Goal: Check status: Check status

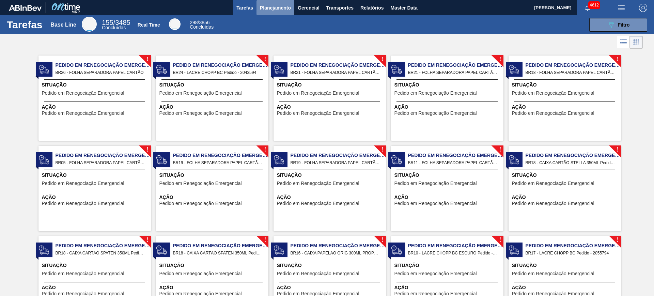
click at [267, 5] on span "Planejamento" at bounding box center [275, 8] width 31 height 8
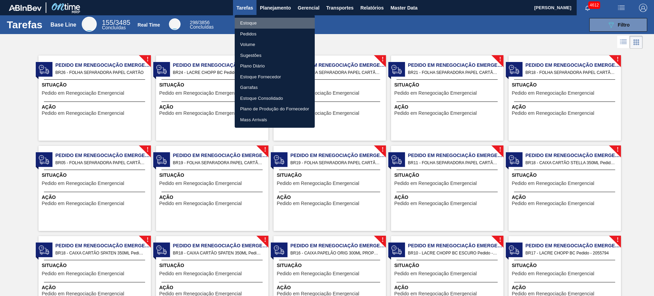
click at [281, 21] on li "Estoque" at bounding box center [275, 23] width 80 height 11
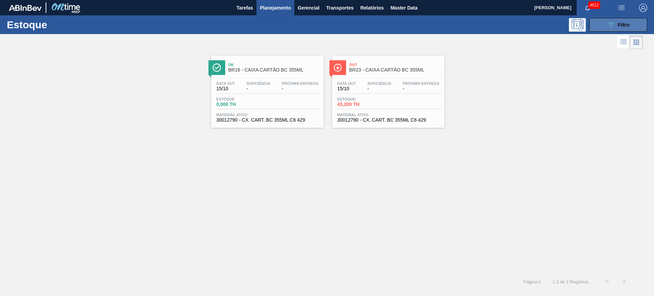
click at [601, 21] on button "089F7B8B-B2A5-4AFE-B5C0-19BA573D28AC Filtro" at bounding box center [618, 25] width 58 height 14
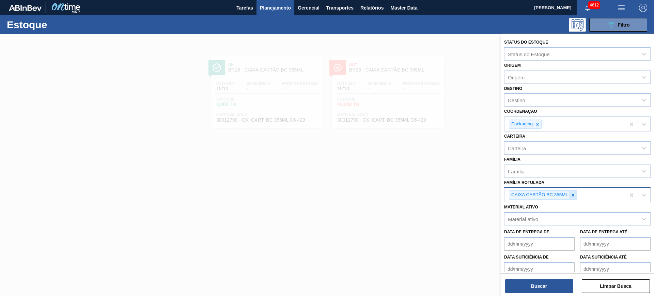
click at [573, 194] on icon at bounding box center [573, 195] width 2 height 2
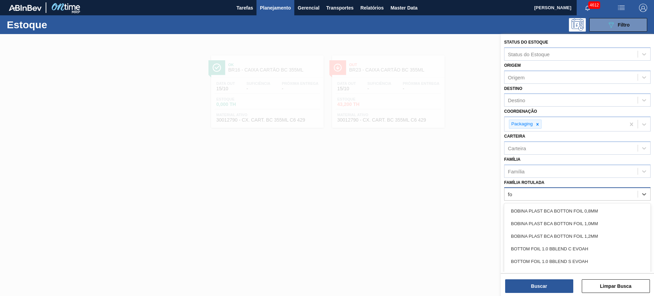
type Rotulada "f"
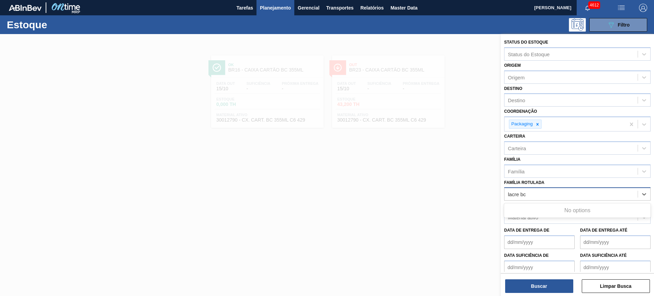
type Rotulada "lacre bc"
click at [544, 183] on label "Família Rotulada" at bounding box center [524, 182] width 40 height 5
click at [527, 191] on Rotulada "Família Rotulada" at bounding box center [517, 194] width 19 height 6
click at [544, 191] on div "Família Rotulada" at bounding box center [571, 194] width 133 height 10
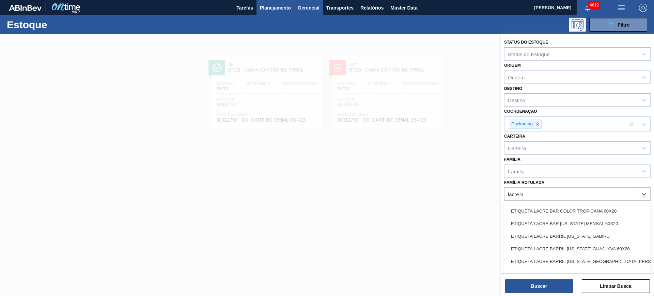
type Rotulada "lacre b"
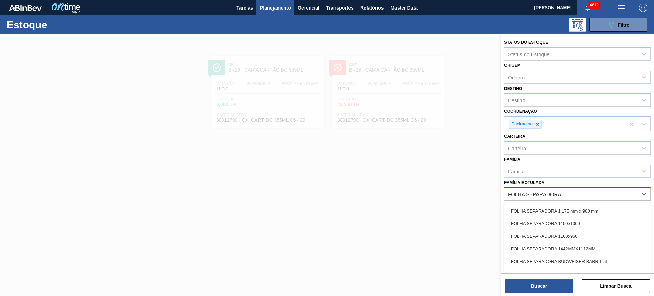
type Rotulada "FOLHA SEPARADORA P"
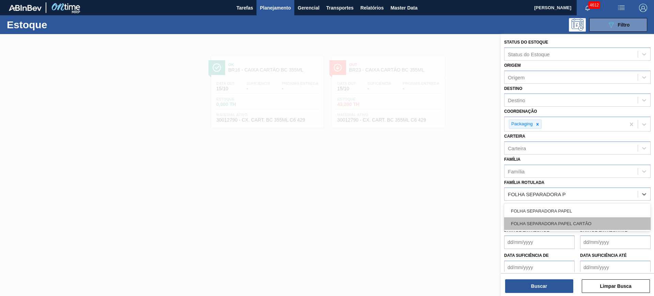
click at [583, 217] on div "FOLHA SEPARADORA PAPEL CARTÃO" at bounding box center [577, 223] width 147 height 13
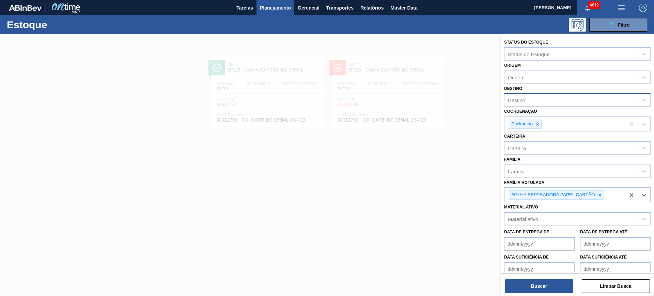
click at [547, 102] on div "Destino" at bounding box center [571, 100] width 133 height 10
type input "JAGUA"
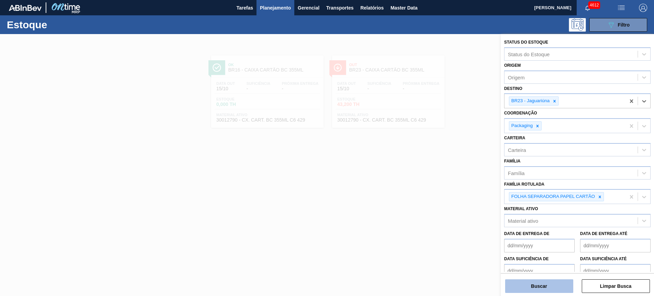
click at [545, 281] on button "Buscar" at bounding box center [539, 286] width 68 height 14
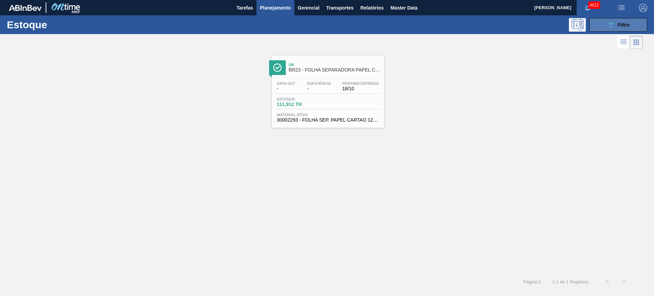
click at [603, 26] on button "089F7B8B-B2A5-4AFE-B5C0-19BA573D28AC Filtro" at bounding box center [618, 25] width 58 height 14
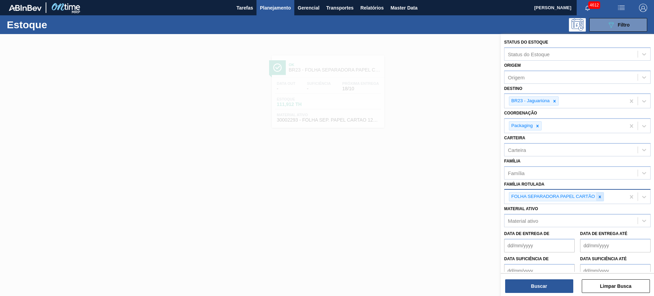
click at [598, 196] on icon at bounding box center [600, 197] width 5 height 5
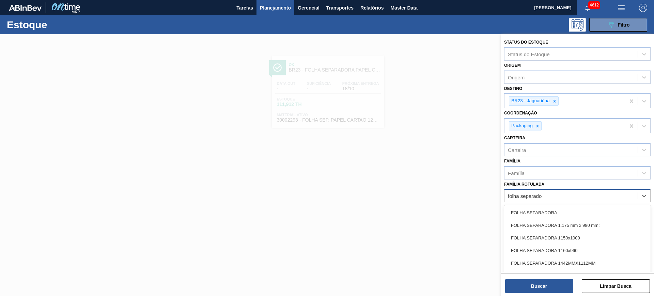
type Rotulada "folha separador"
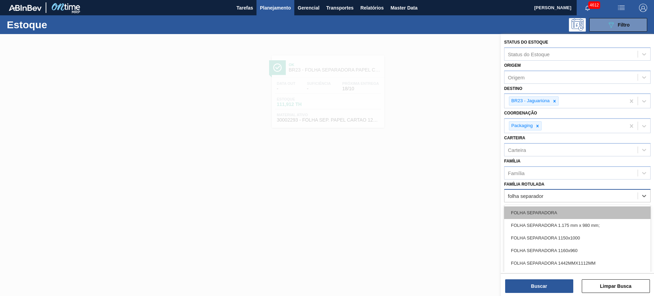
click at [589, 216] on div "FOLHA SEPARADORA" at bounding box center [577, 212] width 147 height 13
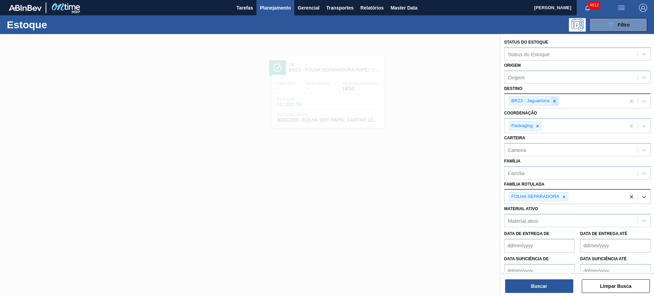
click at [556, 102] on icon at bounding box center [554, 101] width 5 height 5
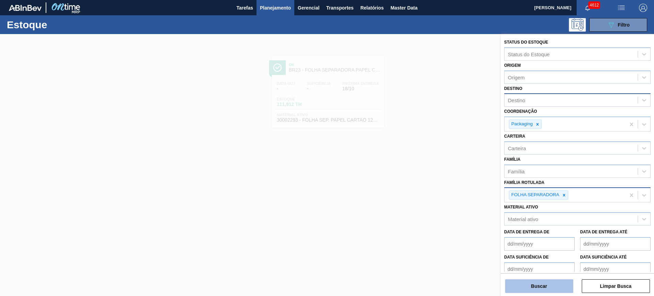
click at [538, 284] on button "Buscar" at bounding box center [539, 286] width 68 height 14
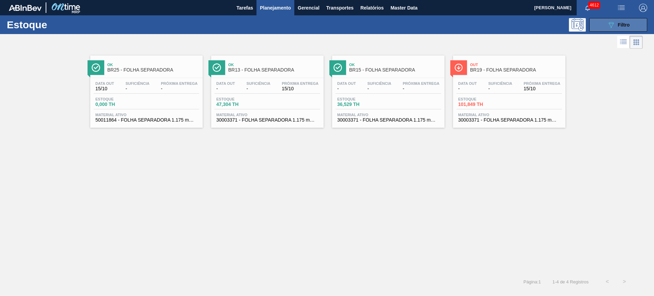
click at [613, 27] on icon "089F7B8B-B2A5-4AFE-B5C0-19BA573D28AC" at bounding box center [611, 25] width 8 height 8
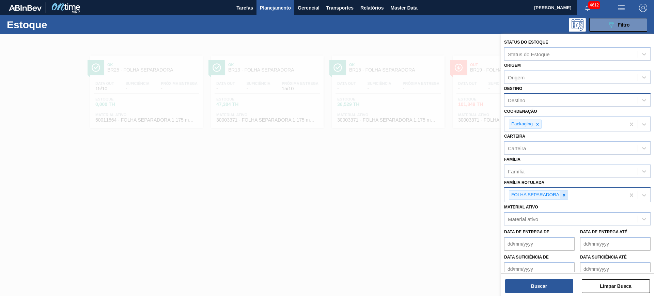
click at [561, 191] on div at bounding box center [563, 195] width 7 height 9
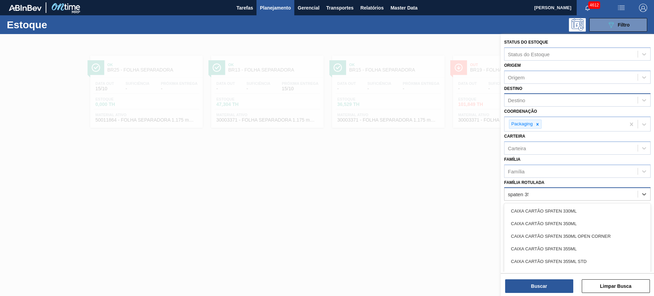
type Rotulada "spaten 350"
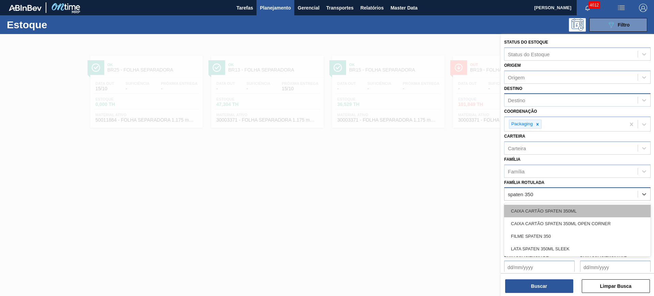
click at [571, 214] on div "CAIXA CARTÃO SPATEN 350ML" at bounding box center [577, 211] width 147 height 13
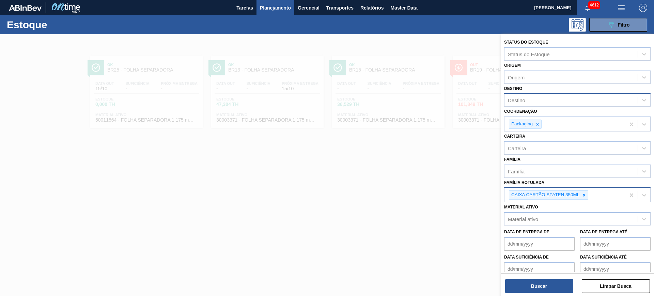
click at [535, 107] on div "Coordenação Packaging" at bounding box center [577, 119] width 147 height 25
click at [533, 105] on div "Destino" at bounding box center [571, 100] width 133 height 10
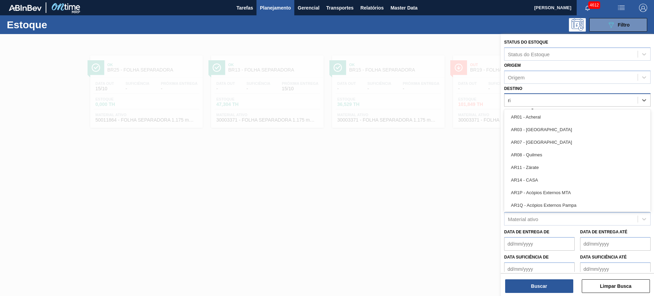
type input "rio"
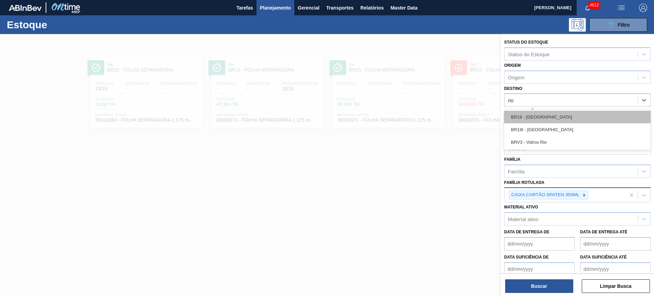
click at [544, 113] on div "BR19 - Nova Rio" at bounding box center [577, 117] width 147 height 13
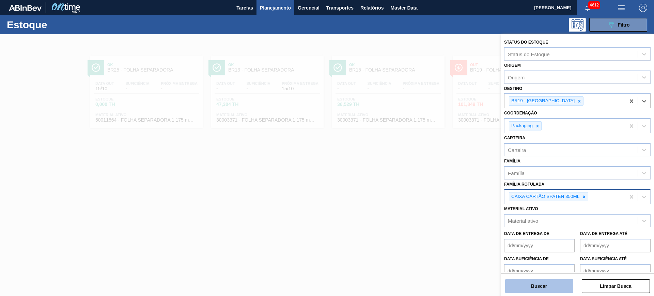
click at [549, 288] on button "Buscar" at bounding box center [539, 286] width 68 height 14
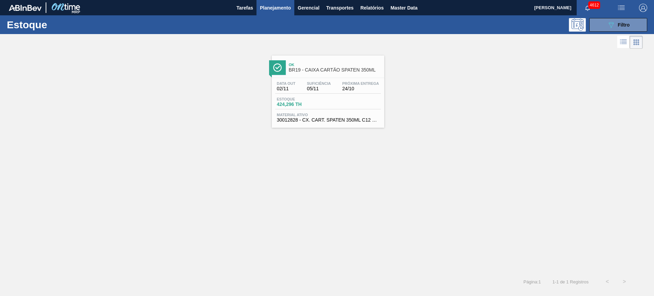
click at [627, 31] on div "Estoque 089F7B8B-B2A5-4AFE-B5C0-19BA573D28AC Filtro" at bounding box center [327, 24] width 654 height 19
click at [619, 26] on span "Filtro" at bounding box center [624, 24] width 12 height 5
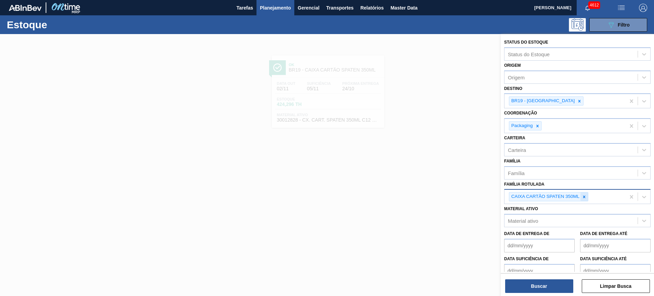
click at [588, 197] on div at bounding box center [584, 197] width 7 height 9
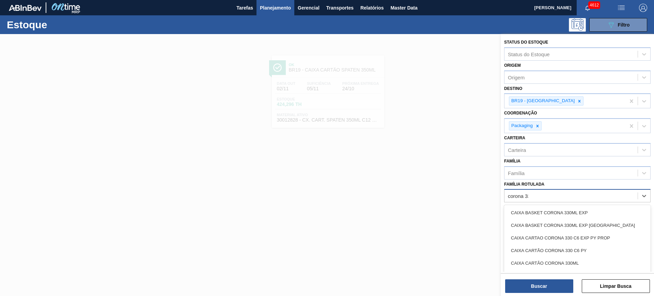
type Rotulada "corona 330"
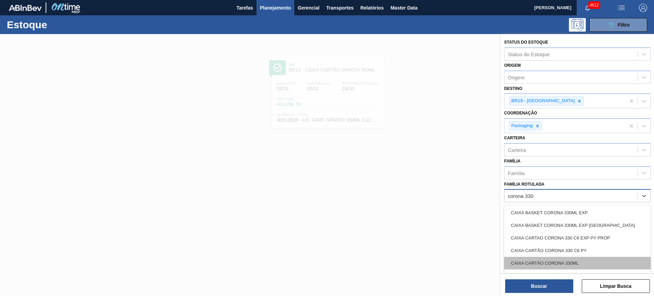
click at [578, 268] on div "CAIXA CARTÃO CORONA 330ML" at bounding box center [577, 263] width 147 height 13
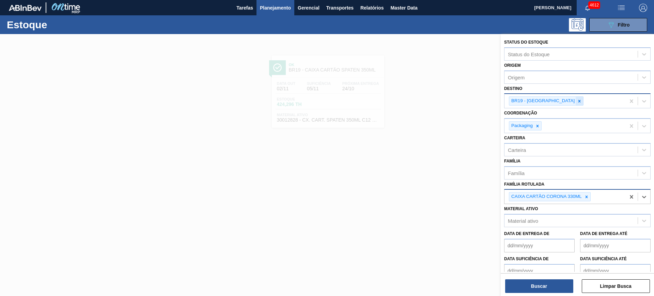
click at [579, 101] on icon at bounding box center [580, 101] width 2 height 2
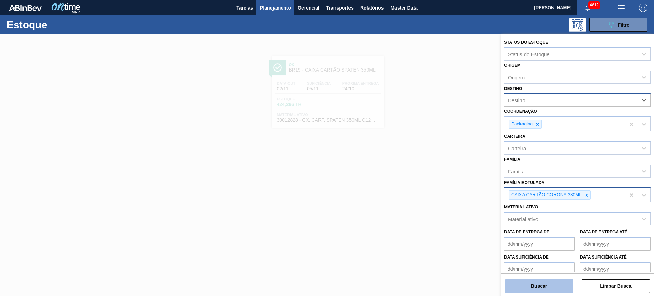
click at [526, 283] on button "Buscar" at bounding box center [539, 286] width 68 height 14
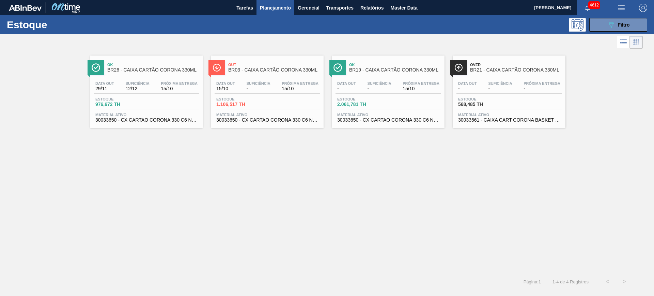
drag, startPoint x: 286, startPoint y: 109, endPoint x: 408, endPoint y: 106, distance: 122.3
click at [182, 87] on span "15/10" at bounding box center [179, 88] width 37 height 5
click at [631, 22] on button "089F7B8B-B2A5-4AFE-B5C0-19BA573D28AC Filtro" at bounding box center [618, 25] width 58 height 14
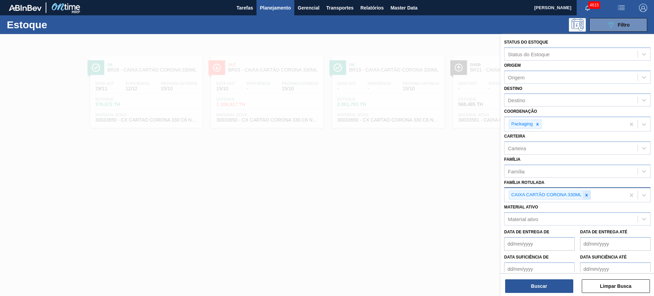
click at [585, 198] on div at bounding box center [586, 195] width 7 height 9
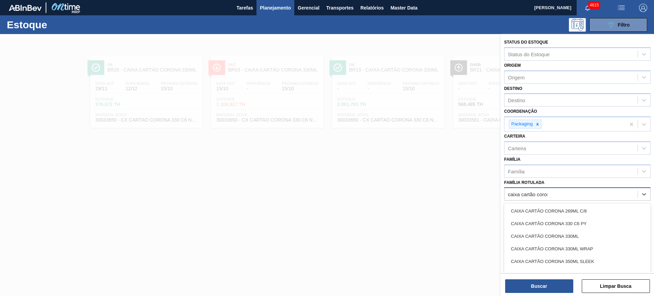
type Rotulada "caixa cartão coroni"
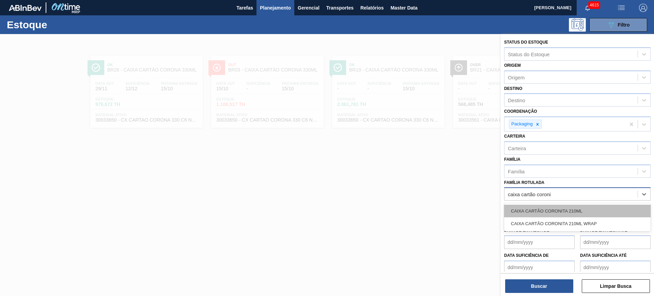
click at [578, 210] on div "CAIXA CARTÃO CORONITA 210ML" at bounding box center [577, 211] width 147 height 13
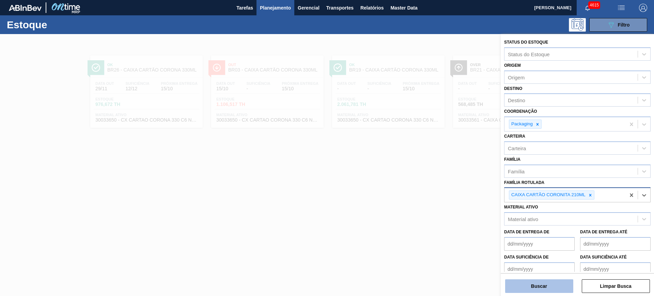
click at [545, 281] on button "Buscar" at bounding box center [539, 286] width 68 height 14
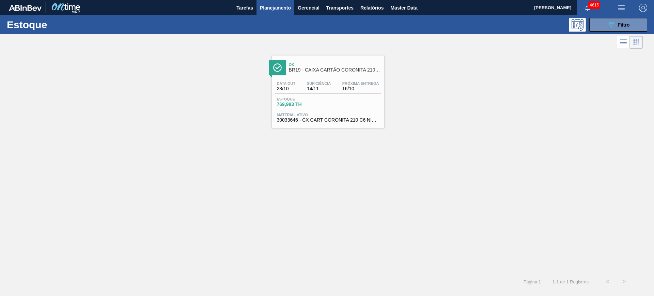
drag, startPoint x: 336, startPoint y: 132, endPoint x: 316, endPoint y: 109, distance: 30.5
click at [606, 24] on button "089F7B8B-B2A5-4AFE-B5C0-19BA573D28AC Filtro" at bounding box center [618, 25] width 58 height 14
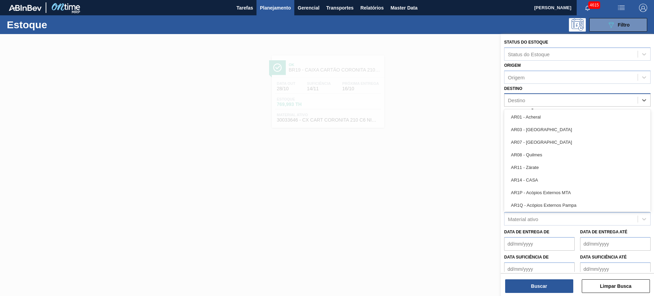
click at [547, 98] on div "Destino" at bounding box center [571, 100] width 133 height 10
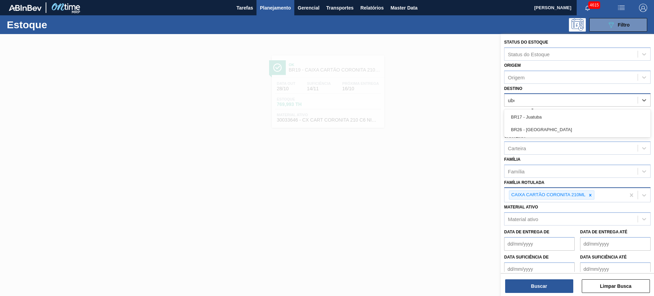
type input "uber"
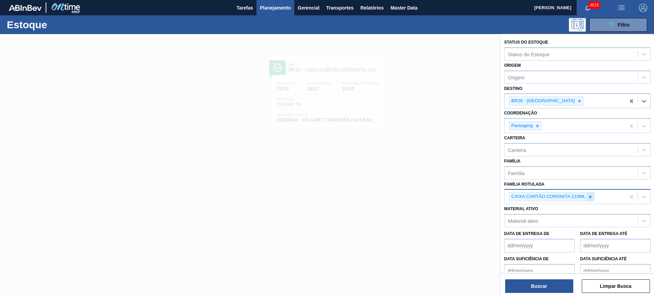
click at [589, 196] on icon at bounding box center [590, 197] width 5 height 5
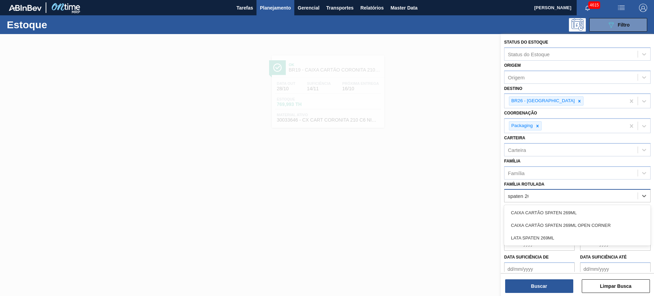
type Rotulada "spaten 269"
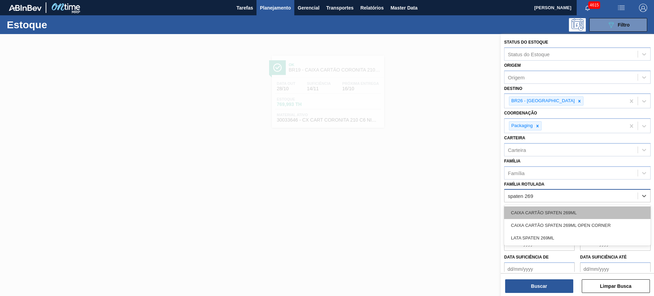
click at [568, 215] on div "CAIXA CARTÃO SPATEN 269ML" at bounding box center [577, 212] width 147 height 13
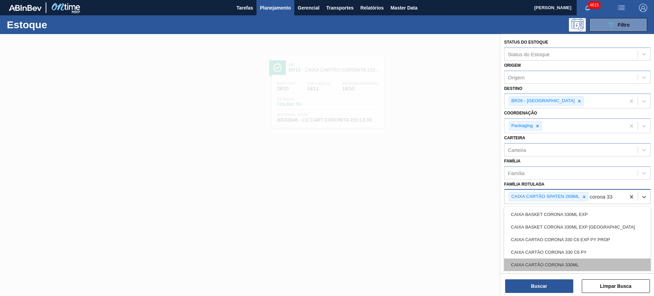
type Rotulada "corona 330"
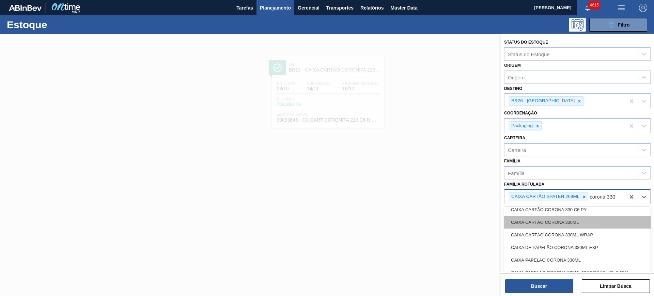
scroll to position [44, 0]
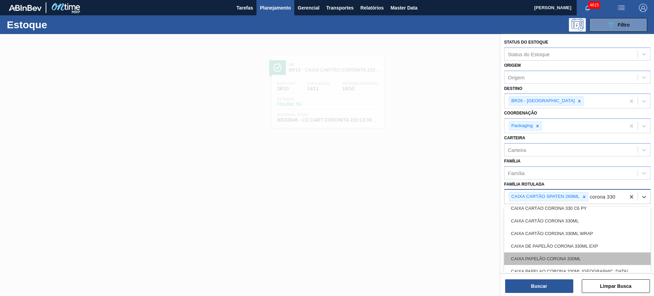
click at [601, 258] on div "CAIXA PAPELÃO CORONA 330ML" at bounding box center [577, 258] width 147 height 13
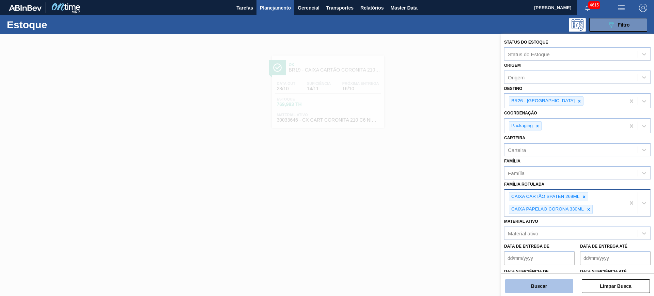
click at [558, 283] on button "Buscar" at bounding box center [539, 286] width 68 height 14
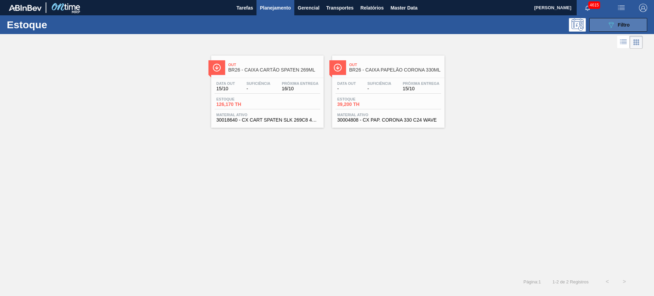
click at [621, 23] on span "Filtro" at bounding box center [624, 24] width 12 height 5
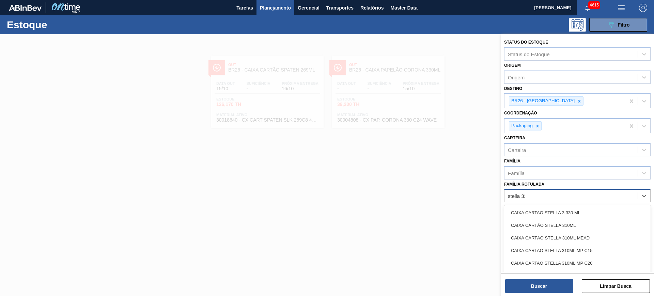
type Rotulada "stella 330"
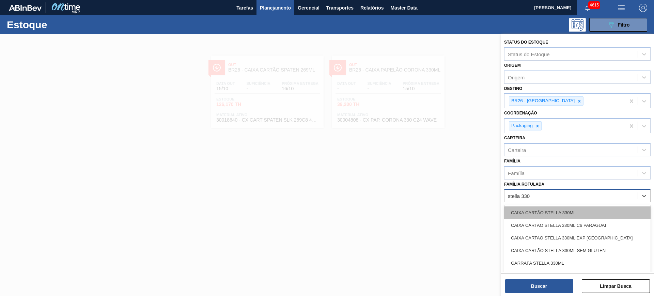
click at [611, 209] on div "CAIXA CARTÃO STELLA 330ML" at bounding box center [577, 212] width 147 height 13
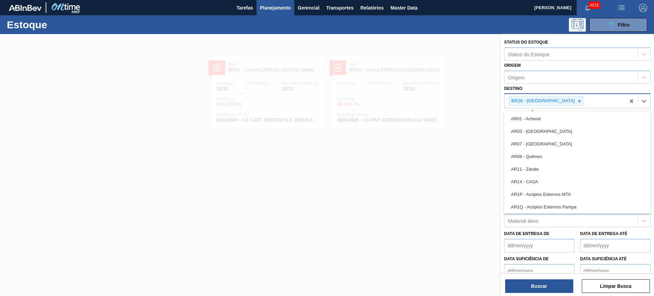
click at [554, 106] on div "BR26 - Uberlândia" at bounding box center [565, 101] width 121 height 14
click at [577, 103] on icon at bounding box center [579, 101] width 5 height 5
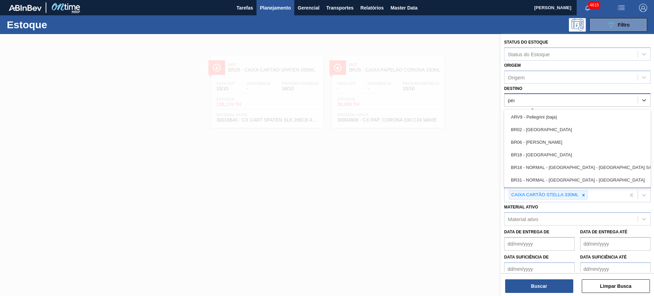
type input "pern"
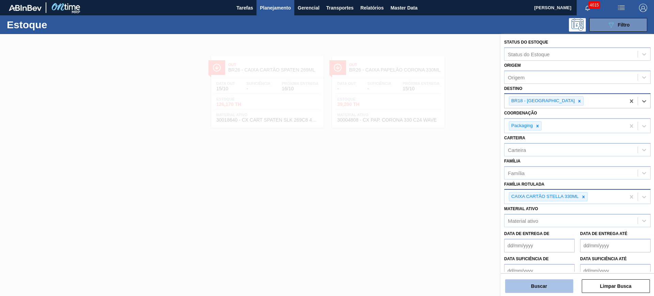
click at [531, 285] on button "Buscar" at bounding box center [539, 286] width 68 height 14
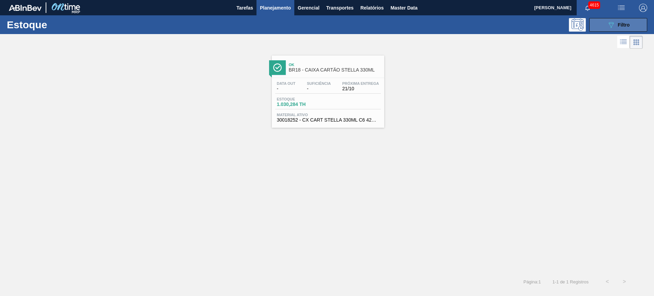
click at [614, 23] on icon at bounding box center [611, 25] width 5 height 6
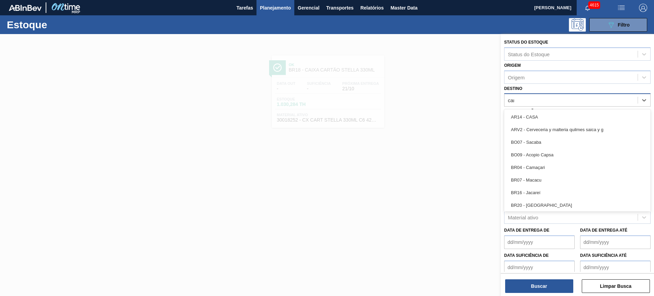
type input "cama"
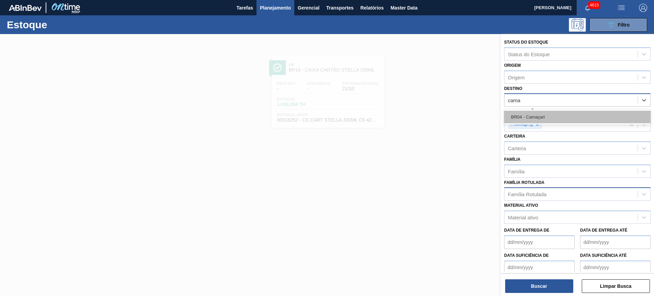
click at [606, 117] on div "BR04 - Camaçari" at bounding box center [577, 117] width 147 height 13
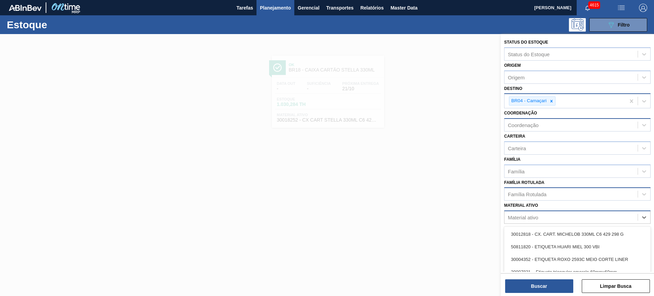
click at [548, 215] on div "Material ativo" at bounding box center [571, 218] width 133 height 10
type ativo "xarope alta m"
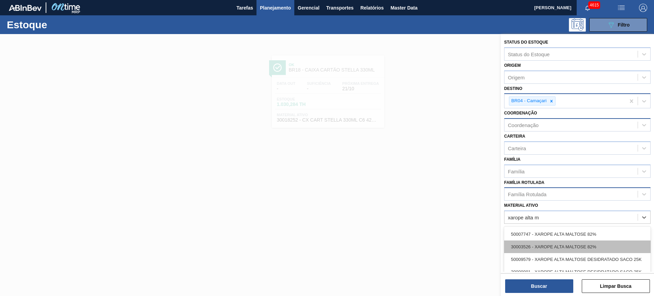
click at [574, 245] on div "30003526 - XAROPE ALTA MALTOSE 82%" at bounding box center [577, 247] width 147 height 13
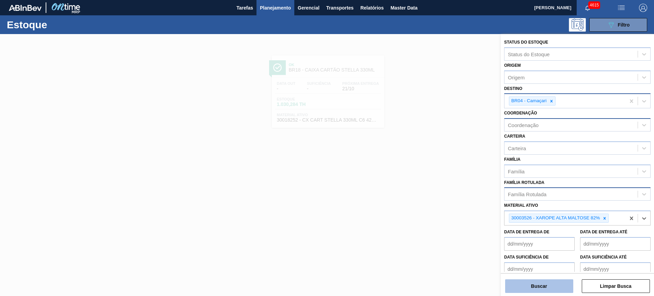
click at [561, 285] on button "Buscar" at bounding box center [539, 286] width 68 height 14
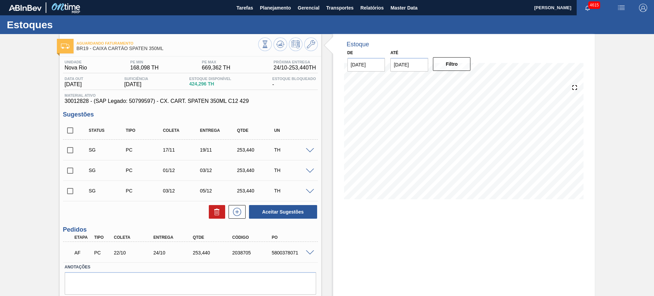
click at [68, 133] on input "checkbox" at bounding box center [70, 130] width 14 height 14
checkbox input "true"
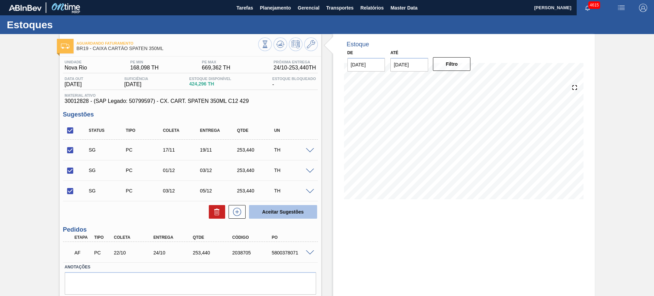
click at [294, 216] on button "Aceitar Sugestões" at bounding box center [283, 212] width 68 height 14
checkbox input "false"
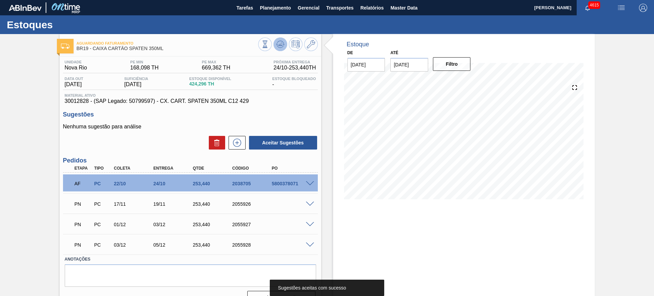
click at [283, 45] on icon at bounding box center [283, 44] width 1 height 1
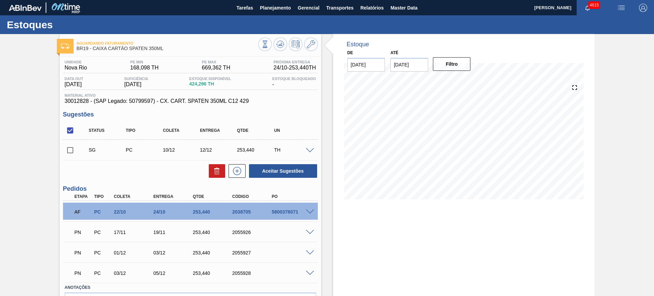
click at [313, 211] on span at bounding box center [310, 212] width 8 height 5
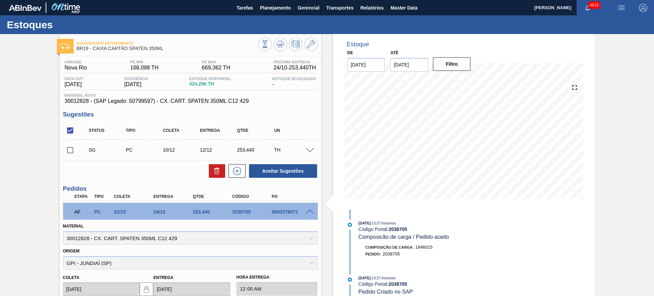
click at [313, 211] on span at bounding box center [310, 212] width 8 height 5
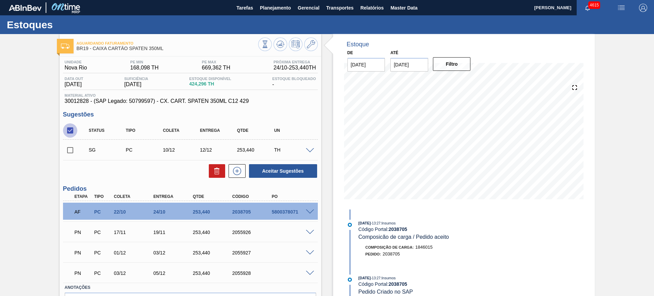
click at [72, 133] on input "checkbox" at bounding box center [70, 130] width 14 height 14
checkbox input "true"
click at [270, 169] on button "Aceitar Sugestões" at bounding box center [283, 171] width 68 height 14
checkbox input "false"
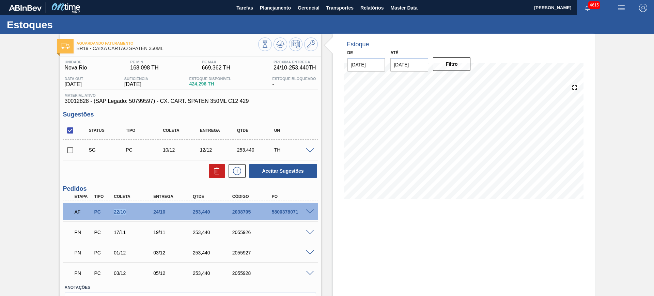
drag, startPoint x: 115, startPoint y: 212, endPoint x: 147, endPoint y: 205, distance: 32.6
click at [147, 205] on div "AF PC 22/10 24/10 253,440 2038705 5800378071" at bounding box center [188, 211] width 237 height 14
click at [140, 205] on div "AF PC 22/10 24/10 253,440 2038705 5800378071" at bounding box center [188, 211] width 237 height 14
drag, startPoint x: 110, startPoint y: 211, endPoint x: 128, endPoint y: 214, distance: 17.8
click at [128, 214] on div "22/10" at bounding box center [129, 211] width 40 height 5
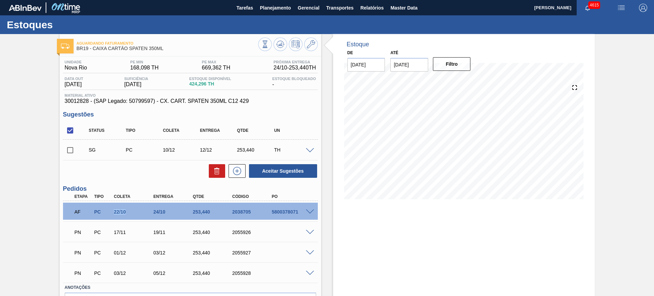
click at [71, 127] on input "checkbox" at bounding box center [70, 130] width 14 height 14
checkbox input "true"
click at [281, 167] on button "Aceitar Sugestões" at bounding box center [283, 171] width 68 height 14
checkbox input "false"
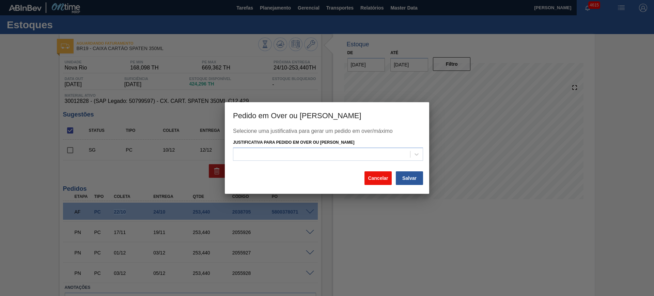
click at [383, 175] on button "Cancelar" at bounding box center [378, 178] width 27 height 14
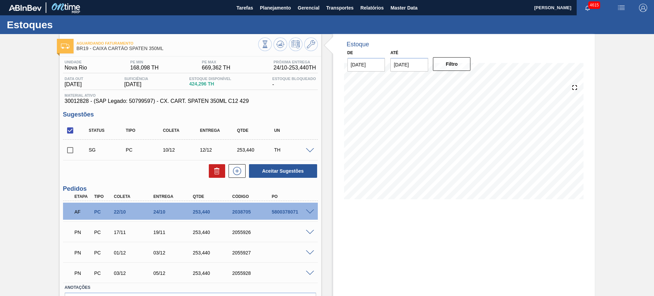
click at [310, 151] on span at bounding box center [310, 150] width 8 height 5
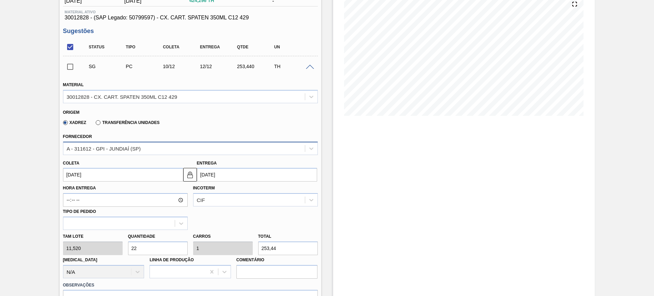
scroll to position [84, 0]
click at [245, 175] on input "12/12/2025" at bounding box center [257, 174] width 120 height 14
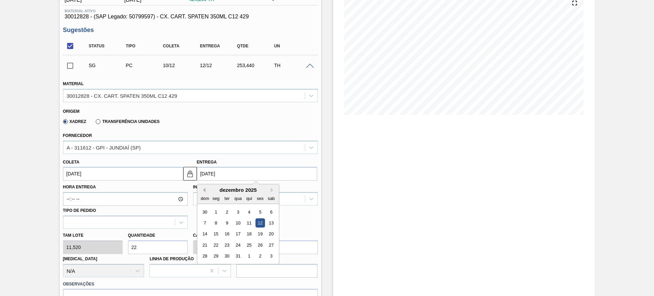
click at [204, 192] on button "Previous Month" at bounding box center [203, 190] width 5 height 5
click at [271, 212] on div "1" at bounding box center [270, 211] width 9 height 9
type input "30/10/2025"
type input "01/11/2025"
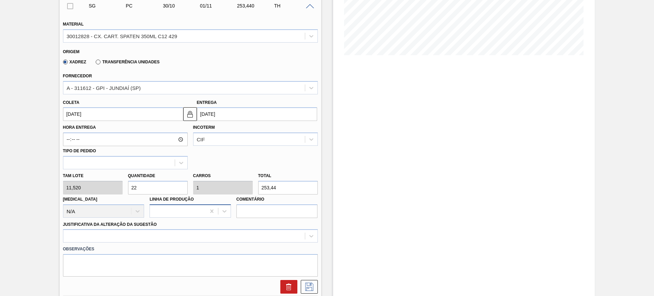
scroll to position [190, 0]
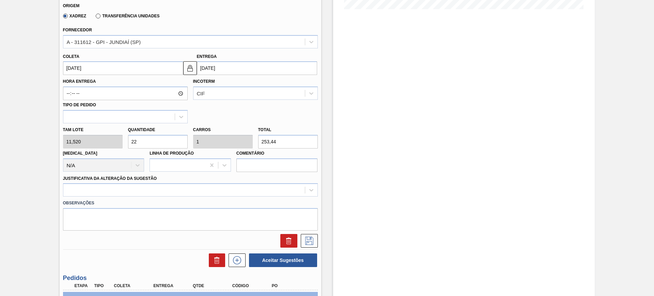
click at [180, 198] on div "Observações" at bounding box center [190, 214] width 260 height 34
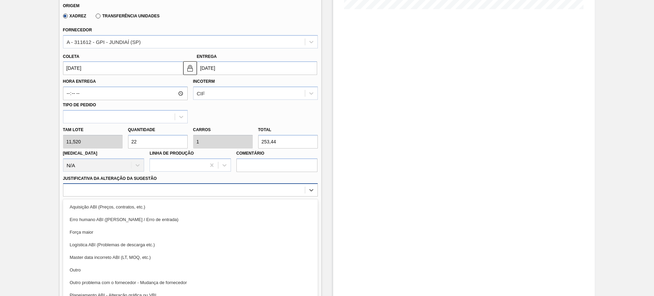
click at [174, 192] on div "option Aquisição ABI (Preços, contratos, etc.) focused, 1 of 18. 18 results ava…" at bounding box center [190, 189] width 255 height 13
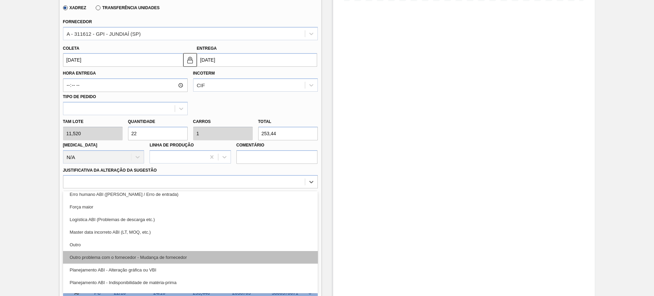
scroll to position [53, 0]
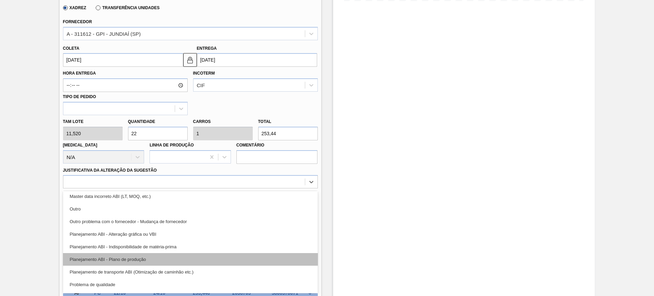
click at [169, 257] on div "Planejamento ABI - Plano de produção" at bounding box center [190, 259] width 255 height 13
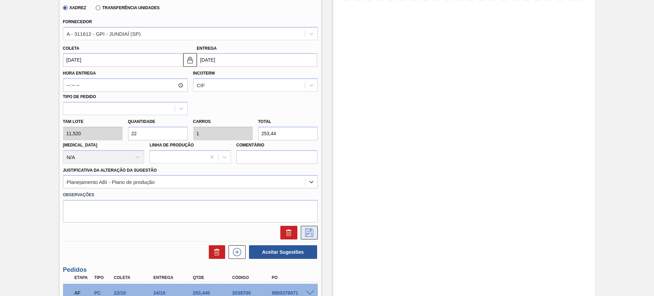
click at [307, 230] on icon at bounding box center [309, 233] width 11 height 8
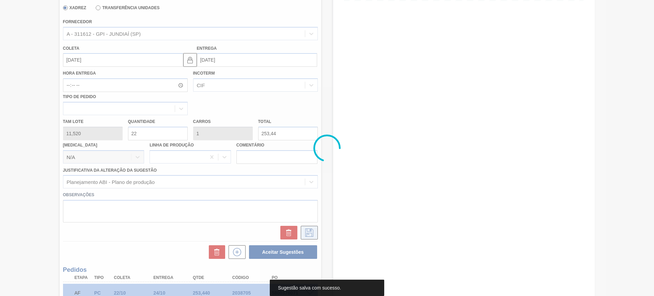
scroll to position [43, 0]
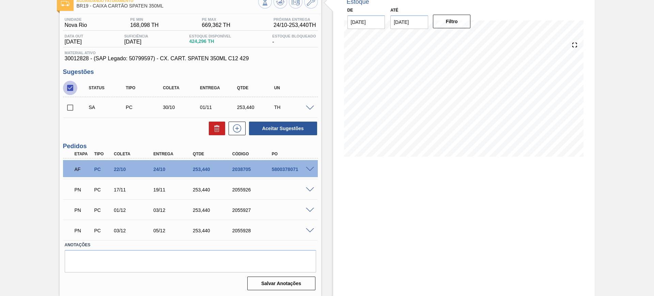
click at [74, 89] on input "checkbox" at bounding box center [70, 88] width 14 height 14
drag, startPoint x: 74, startPoint y: 89, endPoint x: 71, endPoint y: 84, distance: 5.2
click at [71, 84] on input "checkbox" at bounding box center [70, 88] width 14 height 14
checkbox input "true"
click at [273, 125] on button "Aceitar Sugestões" at bounding box center [283, 129] width 68 height 14
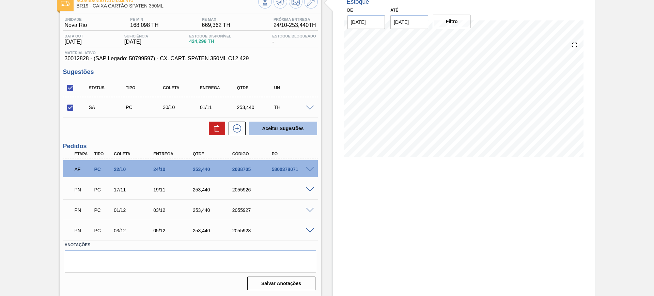
checkbox input "false"
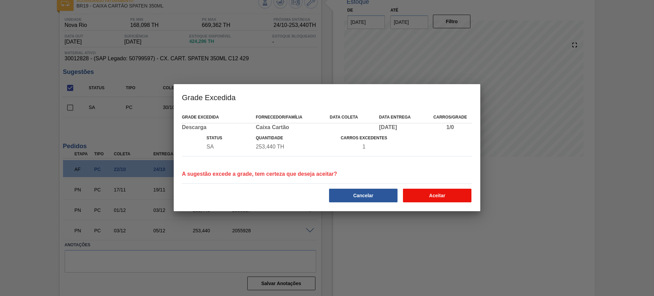
click at [450, 192] on button "Aceitar" at bounding box center [437, 196] width 68 height 14
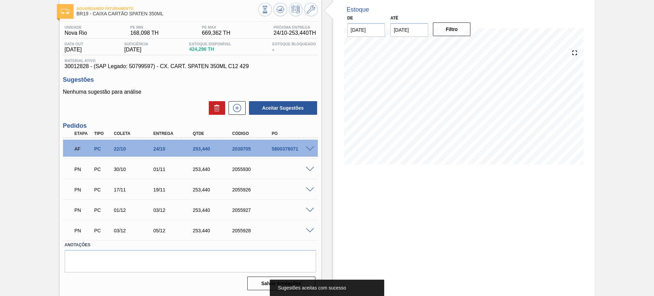
scroll to position [0, 0]
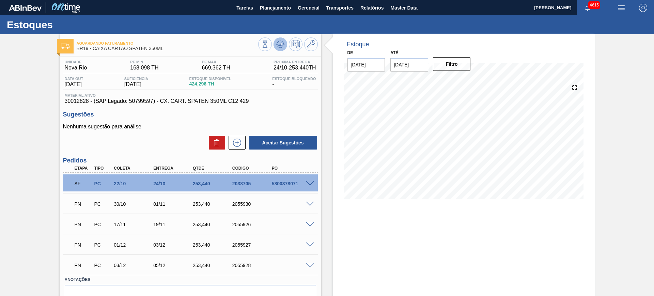
click at [284, 43] on button at bounding box center [281, 44] width 14 height 14
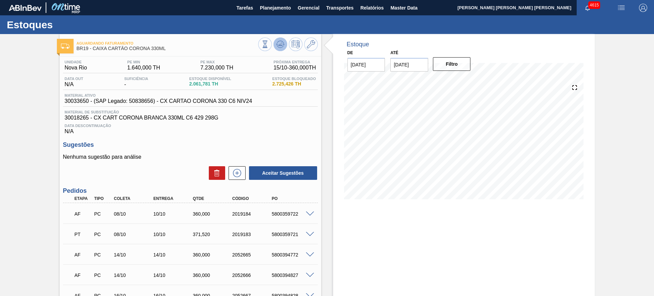
click at [275, 45] on button at bounding box center [281, 44] width 14 height 14
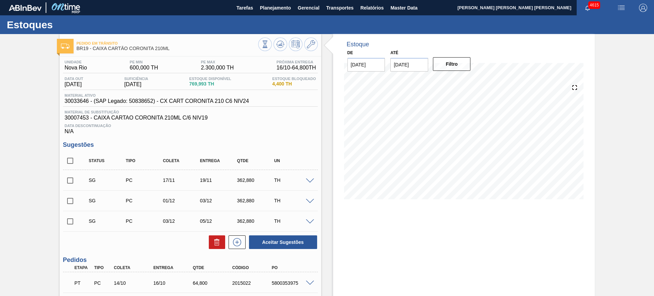
click at [74, 159] on input "checkbox" at bounding box center [70, 161] width 14 height 14
checkbox input "true"
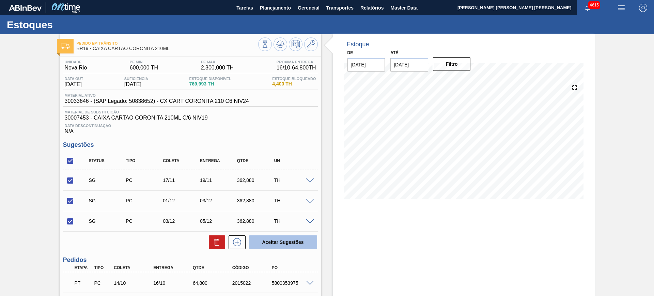
click at [282, 239] on button "Aceitar Sugestões" at bounding box center [283, 242] width 68 height 14
checkbox input "false"
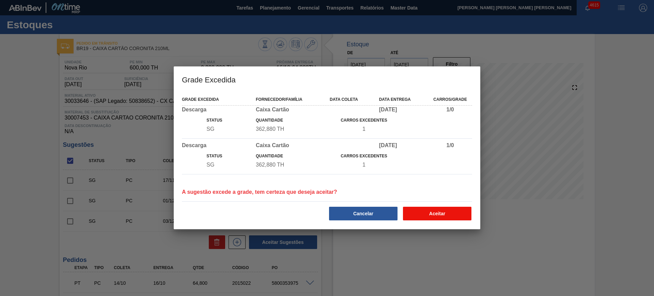
click at [456, 215] on button "Aceitar" at bounding box center [437, 214] width 68 height 14
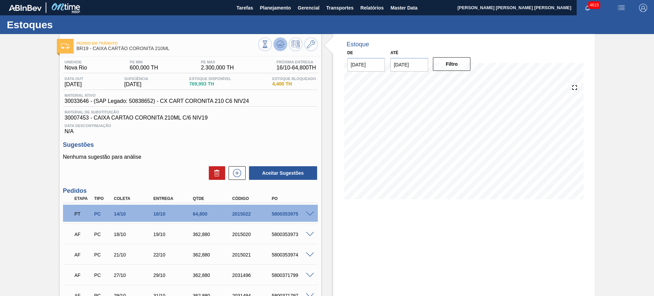
click at [281, 49] on button at bounding box center [281, 44] width 14 height 14
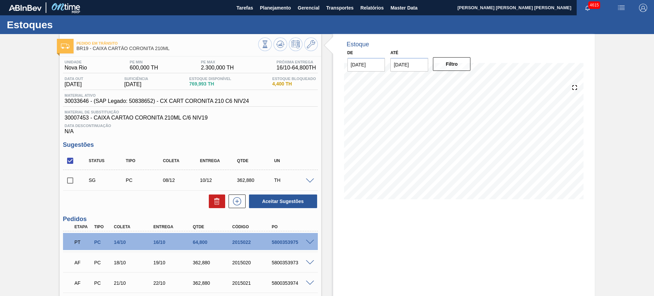
click at [69, 161] on input "checkbox" at bounding box center [70, 161] width 14 height 14
checkbox input "true"
click at [279, 196] on button "Aceitar Sugestões" at bounding box center [283, 202] width 68 height 14
checkbox input "false"
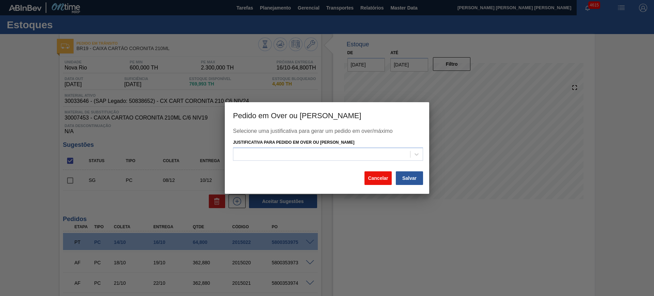
click at [376, 178] on button "Cancelar" at bounding box center [378, 178] width 27 height 14
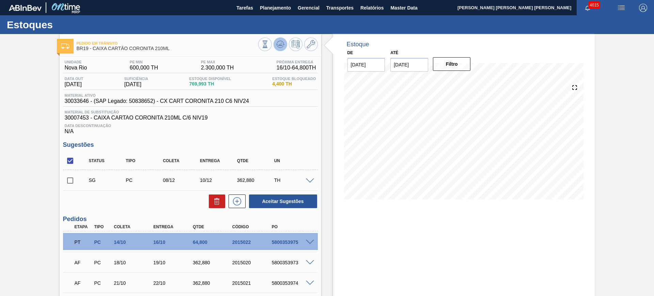
click at [280, 40] on icon at bounding box center [280, 44] width 8 height 8
click at [309, 181] on span at bounding box center [310, 181] width 8 height 5
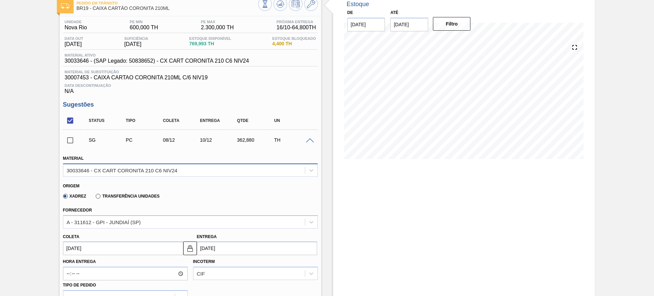
scroll to position [41, 0]
click at [231, 247] on input "10/12/2025" at bounding box center [257, 248] width 120 height 14
click at [204, 163] on button "Previous Month" at bounding box center [203, 162] width 5 height 5
click at [249, 196] on div "6" at bounding box center [248, 194] width 9 height 9
type input "04/11/2025"
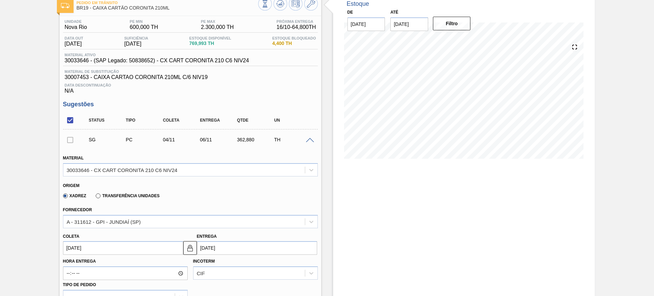
type input "06/11/2025"
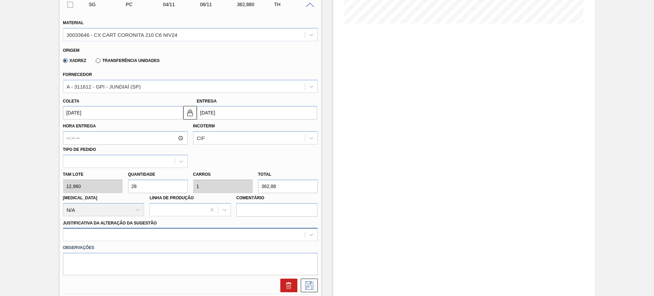
click at [183, 233] on div at bounding box center [190, 234] width 255 height 13
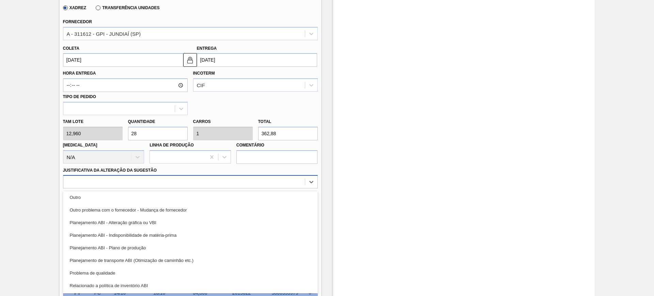
scroll to position [65, 0]
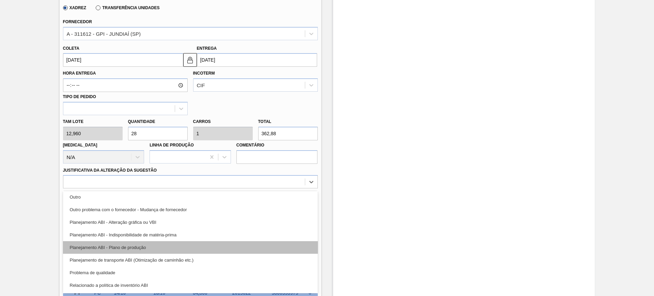
click at [166, 249] on div "Planejamento ABI - Plano de produção" at bounding box center [190, 247] width 255 height 13
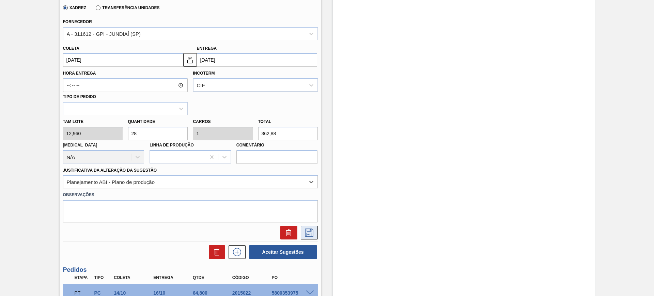
click at [307, 232] on icon at bounding box center [309, 233] width 11 height 8
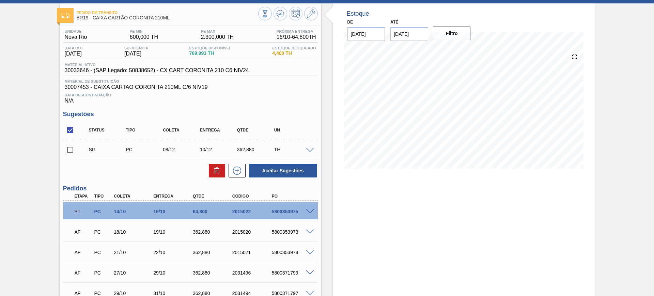
scroll to position [0, 0]
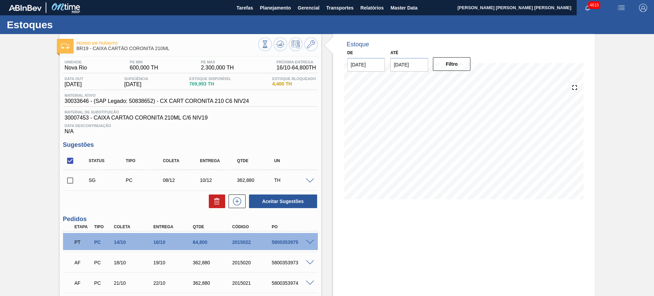
click at [306, 182] on span at bounding box center [310, 181] width 8 height 5
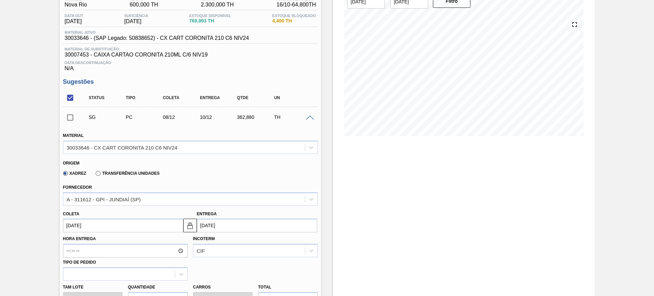
scroll to position [65, 0]
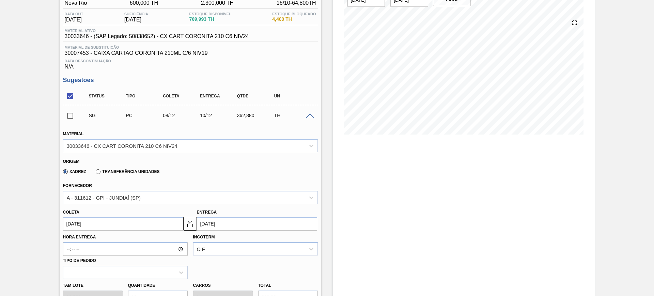
click at [249, 234] on div "Incoterm CIF" at bounding box center [255, 243] width 125 height 23
click at [242, 229] on input "10/12/2025" at bounding box center [257, 224] width 120 height 14
click at [203, 138] on button "Previous Month" at bounding box center [203, 138] width 5 height 5
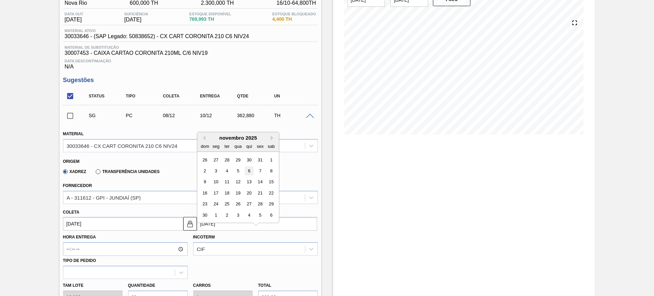
click at [249, 171] on div "6" at bounding box center [248, 170] width 9 height 9
type input "04/11/2025"
type input "06/11/2025"
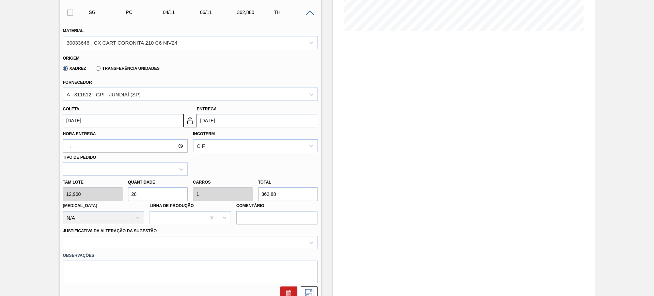
scroll to position [232, 0]
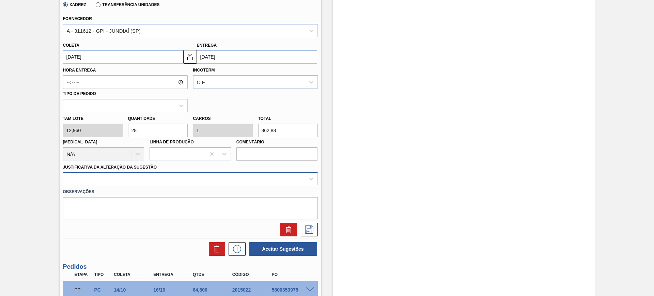
click at [280, 173] on div at bounding box center [190, 178] width 255 height 13
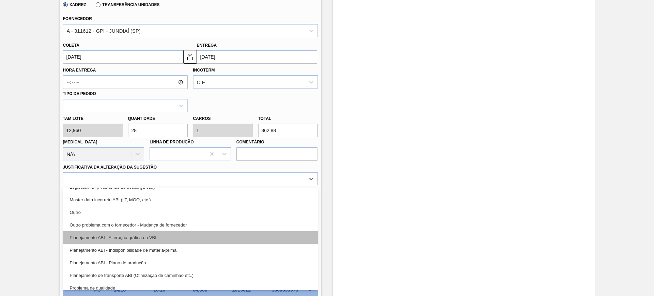
scroll to position [52, 0]
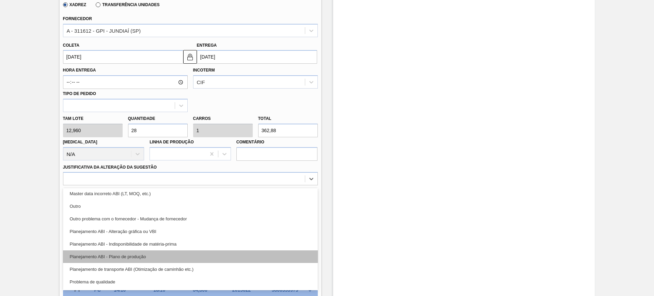
click at [196, 260] on div "Planejamento ABI - Plano de produção" at bounding box center [190, 256] width 255 height 13
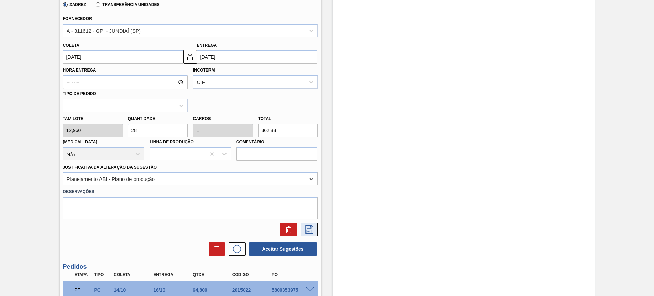
click at [305, 230] on icon at bounding box center [309, 230] width 8 height 8
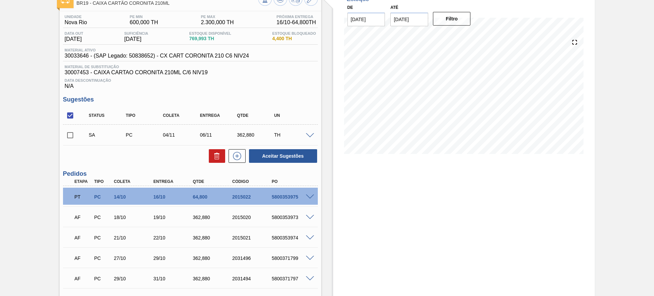
scroll to position [44, 0]
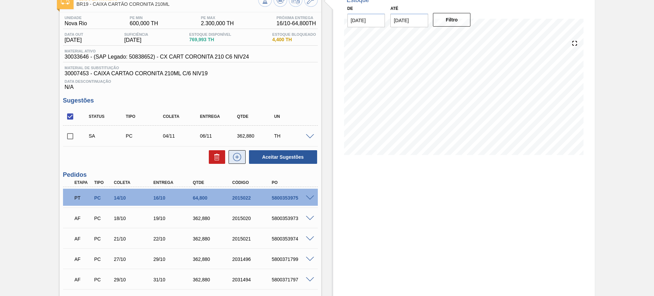
click at [238, 159] on icon at bounding box center [237, 157] width 11 height 8
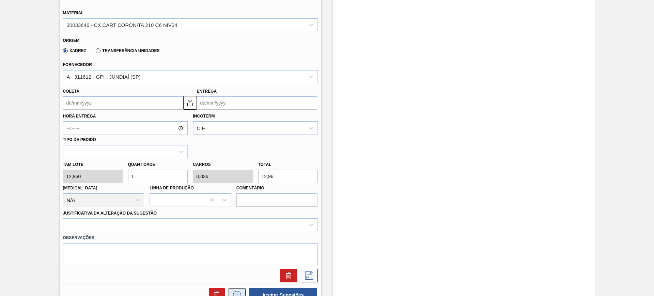
scroll to position [211, 0]
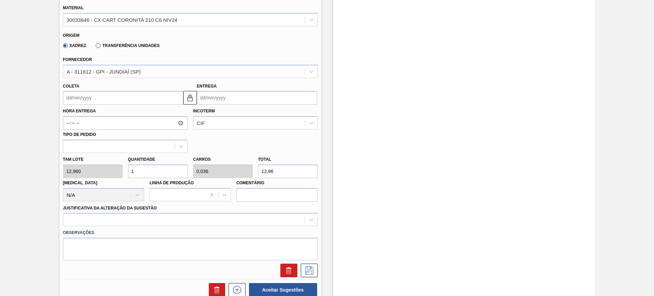
click at [270, 172] on input "12,96" at bounding box center [288, 172] width 60 height 14
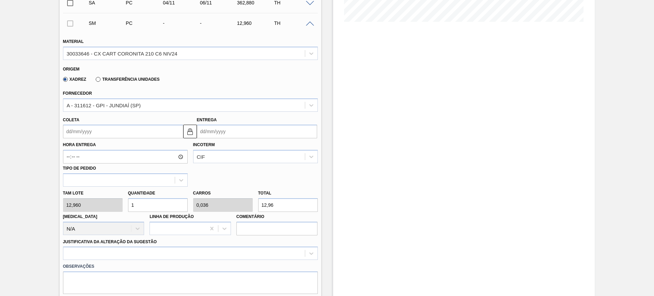
scroll to position [184, 0]
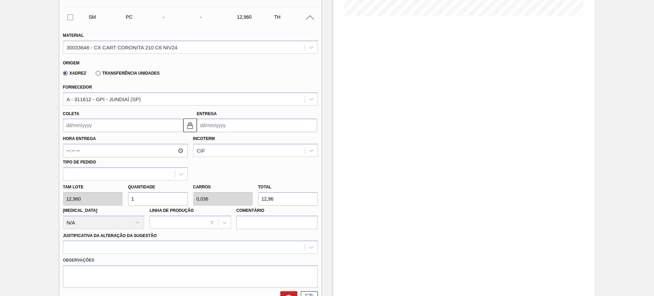
type input "0,231"
type input "0,008"
type input "3"
type input "2,778"
type input "0,099"
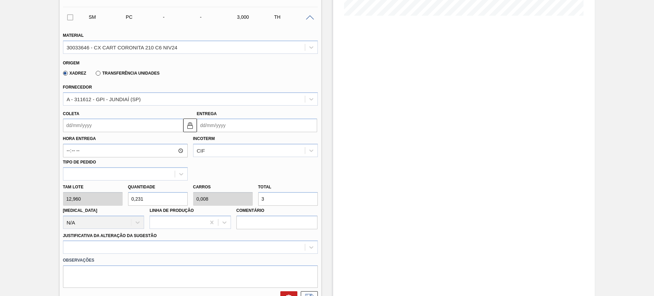
type input "36"
type input "27,932"
type input "0,998"
type input "362,"
type input "27,994"
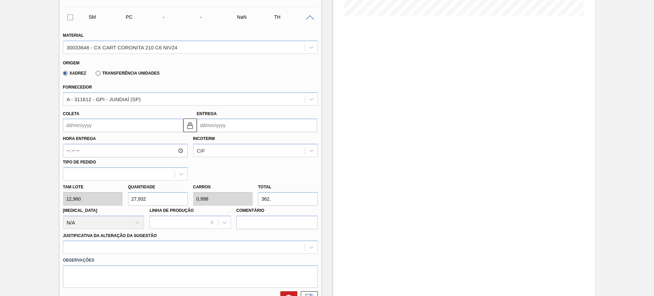
type input "1"
type input "362,8"
type input "28"
type input "362,88"
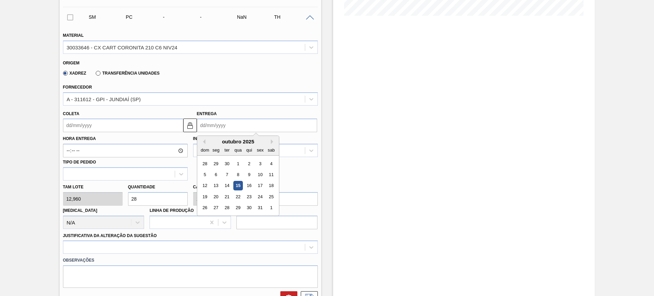
click at [248, 119] on input "Entrega" at bounding box center [257, 126] width 120 height 14
click at [272, 141] on button "Next Month" at bounding box center [273, 141] width 5 height 5
click at [228, 184] on div "11" at bounding box center [226, 185] width 9 height 9
type input "09/11/2025"
type input "11/11/2025"
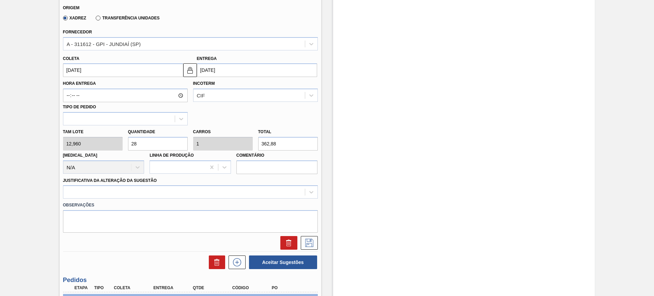
scroll to position [250, 0]
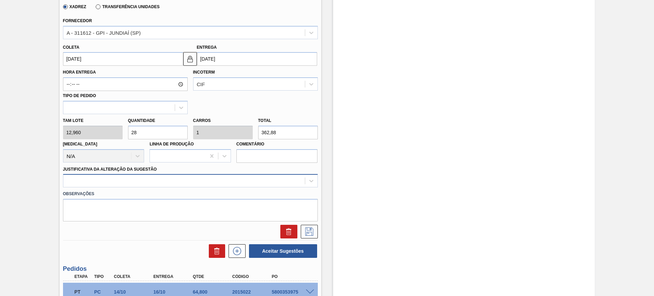
click at [217, 183] on div at bounding box center [184, 181] width 242 height 10
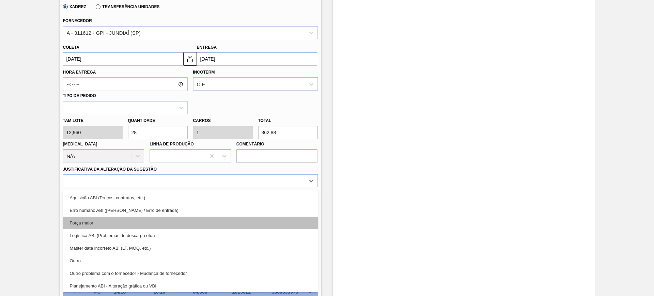
scroll to position [83, 0]
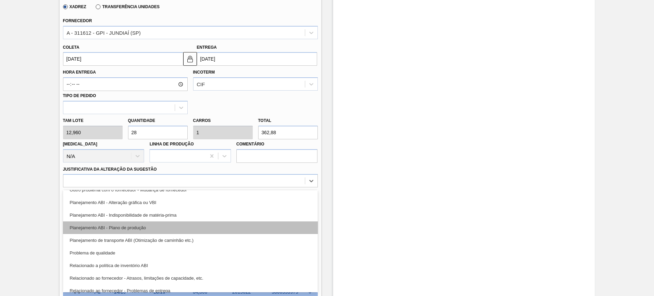
click at [196, 230] on div "Planejamento ABI - Plano de produção" at bounding box center [190, 227] width 255 height 13
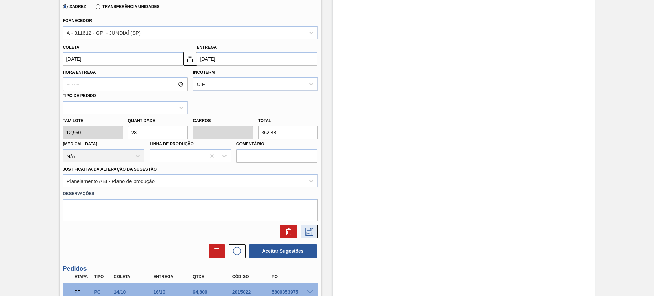
click at [306, 236] on button at bounding box center [309, 232] width 17 height 14
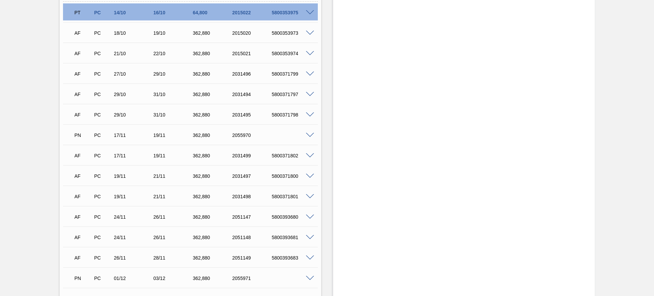
scroll to position [0, 0]
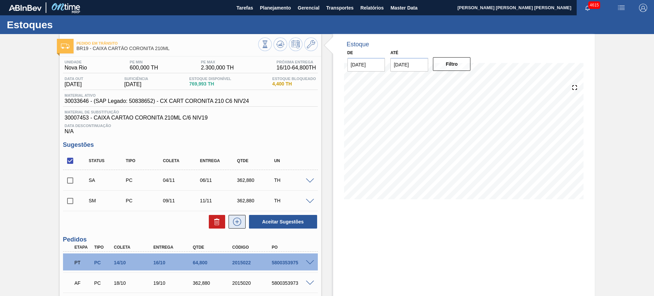
click at [233, 219] on icon at bounding box center [237, 222] width 8 height 8
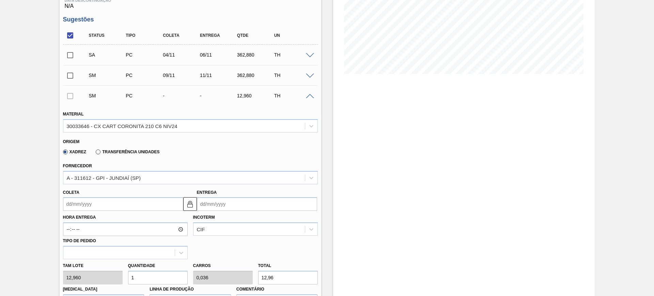
scroll to position [126, 0]
click at [224, 206] on input "Entrega" at bounding box center [257, 204] width 120 height 14
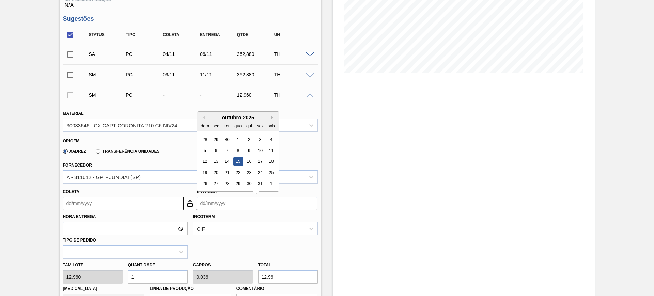
click at [272, 119] on button "Next Month" at bounding box center [273, 117] width 5 height 5
click at [249, 150] on div "6" at bounding box center [248, 150] width 9 height 9
type input "04/11/2025"
type input "06/11/2025"
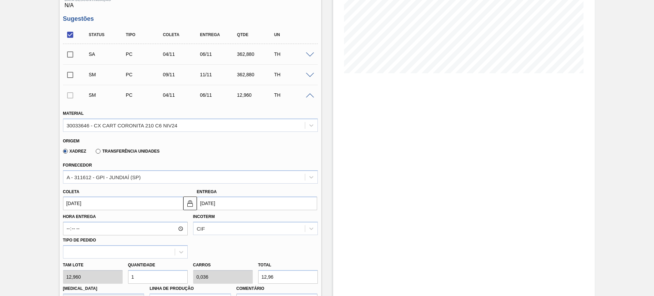
scroll to position [238, 0]
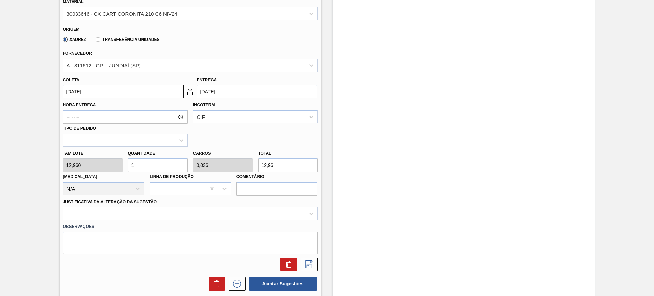
click at [207, 210] on div at bounding box center [190, 213] width 255 height 13
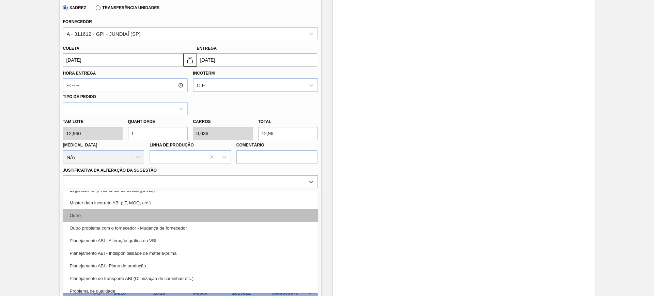
scroll to position [47, 0]
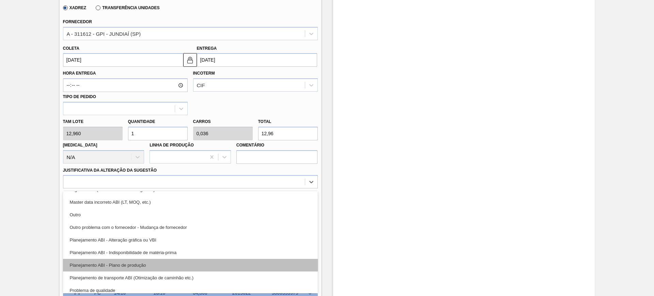
click at [186, 261] on div "Planejamento ABI - Plano de produção" at bounding box center [190, 265] width 255 height 13
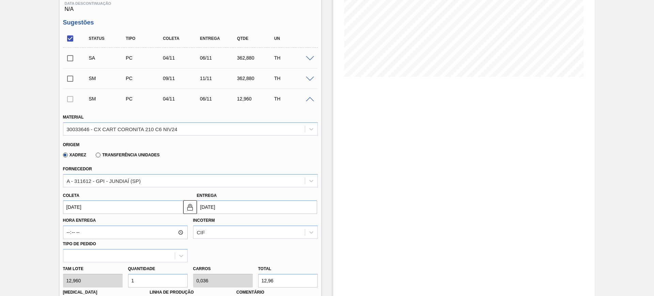
scroll to position [239, 0]
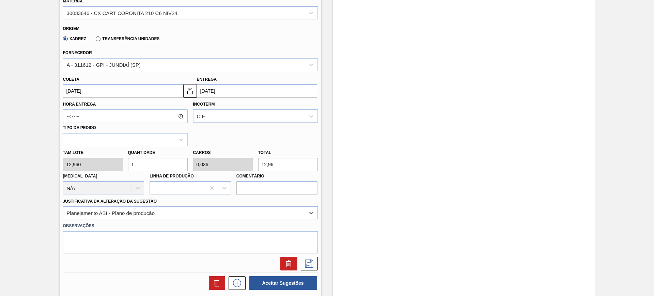
click at [280, 172] on label "Comentário" at bounding box center [276, 176] width 81 height 10
click at [0, 0] on input "Comentário" at bounding box center [0, 0] width 0 height 0
click at [284, 161] on input "12,96" at bounding box center [288, 165] width 60 height 14
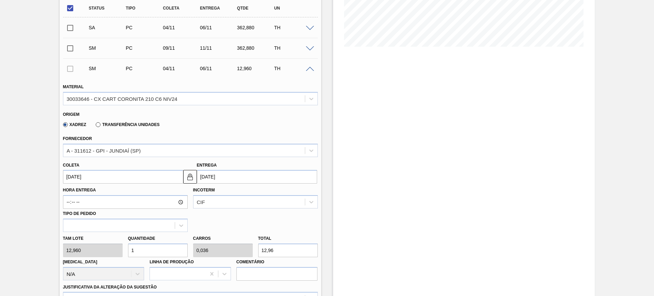
scroll to position [143, 0]
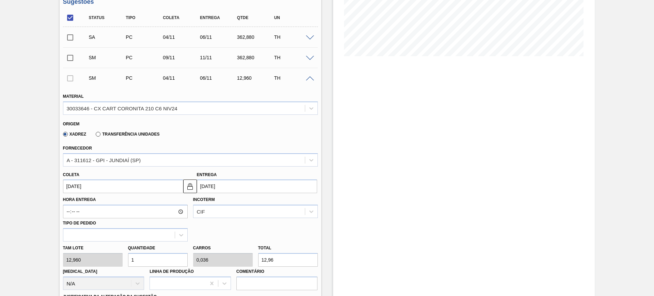
type input "0,231"
type input "0,008"
type input "3"
type input "2,778"
type input "0,099"
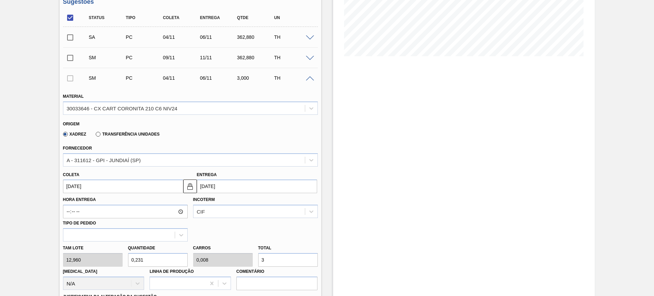
type input "36"
type input "27,932"
type input "0,998"
type input "362,"
type input "27,994"
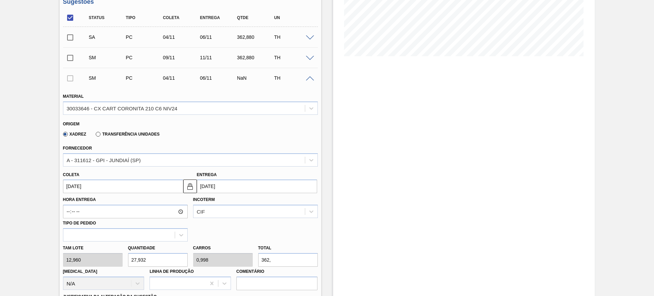
type input "1"
type input "362,8"
type input "28"
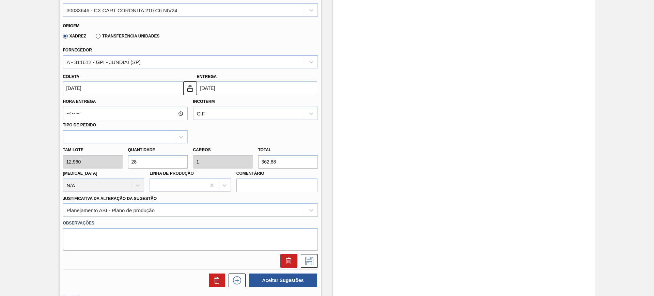
scroll to position [244, 0]
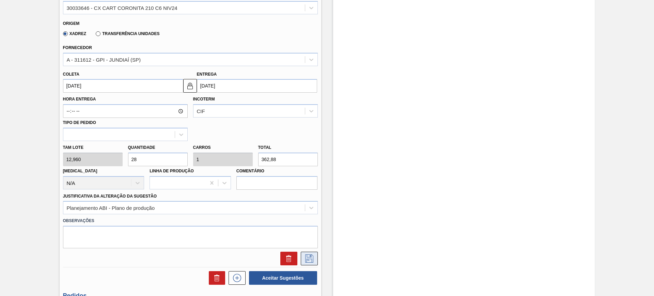
type input "362,88"
click at [310, 261] on icon at bounding box center [309, 259] width 11 height 8
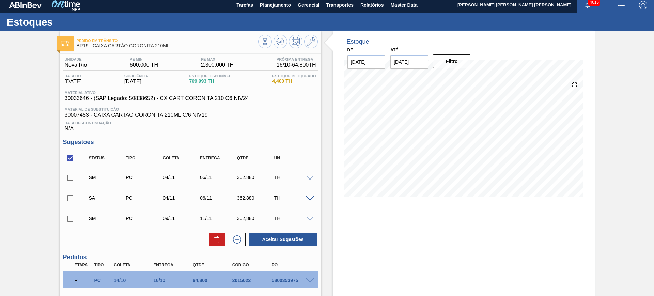
scroll to position [3, 0]
click at [70, 157] on input "checkbox" at bounding box center [70, 158] width 14 height 14
checkbox input "true"
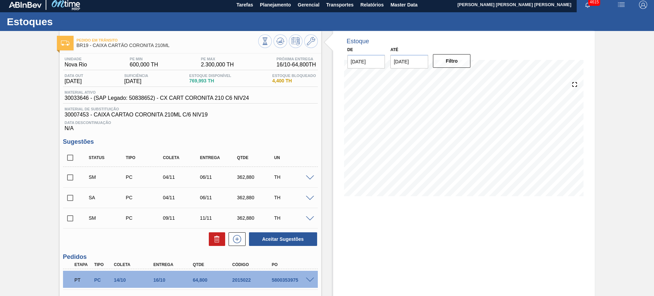
checkbox input "true"
click at [280, 239] on button "Aceitar Sugestões" at bounding box center [283, 239] width 68 height 14
checkbox input "false"
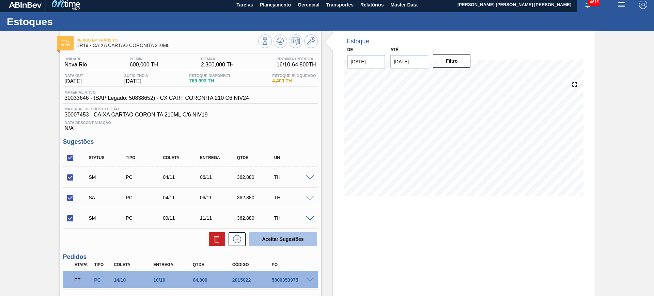
checkbox input "false"
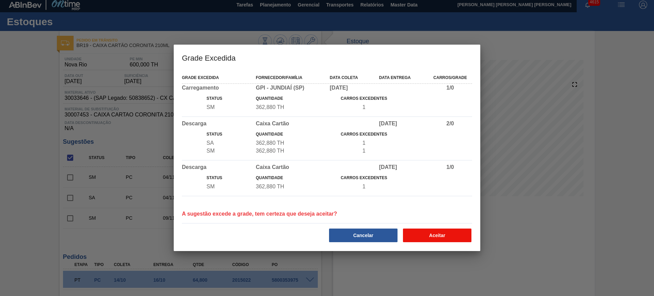
click at [471, 241] on button "Aceitar" at bounding box center [437, 236] width 68 height 14
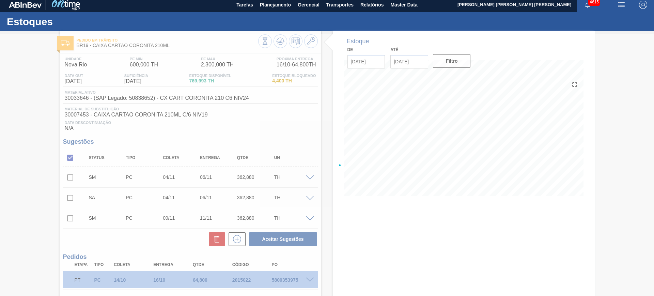
click at [457, 238] on div at bounding box center [327, 165] width 654 height 262
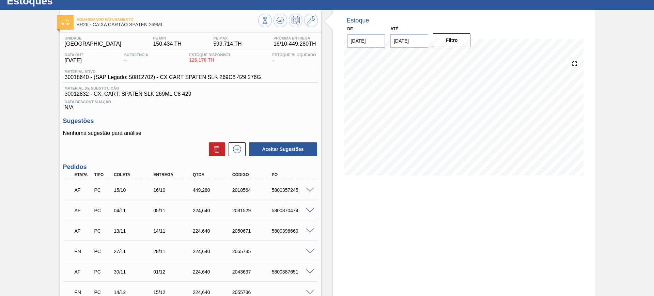
scroll to position [24, 0]
